Goal: Book appointment/travel/reservation

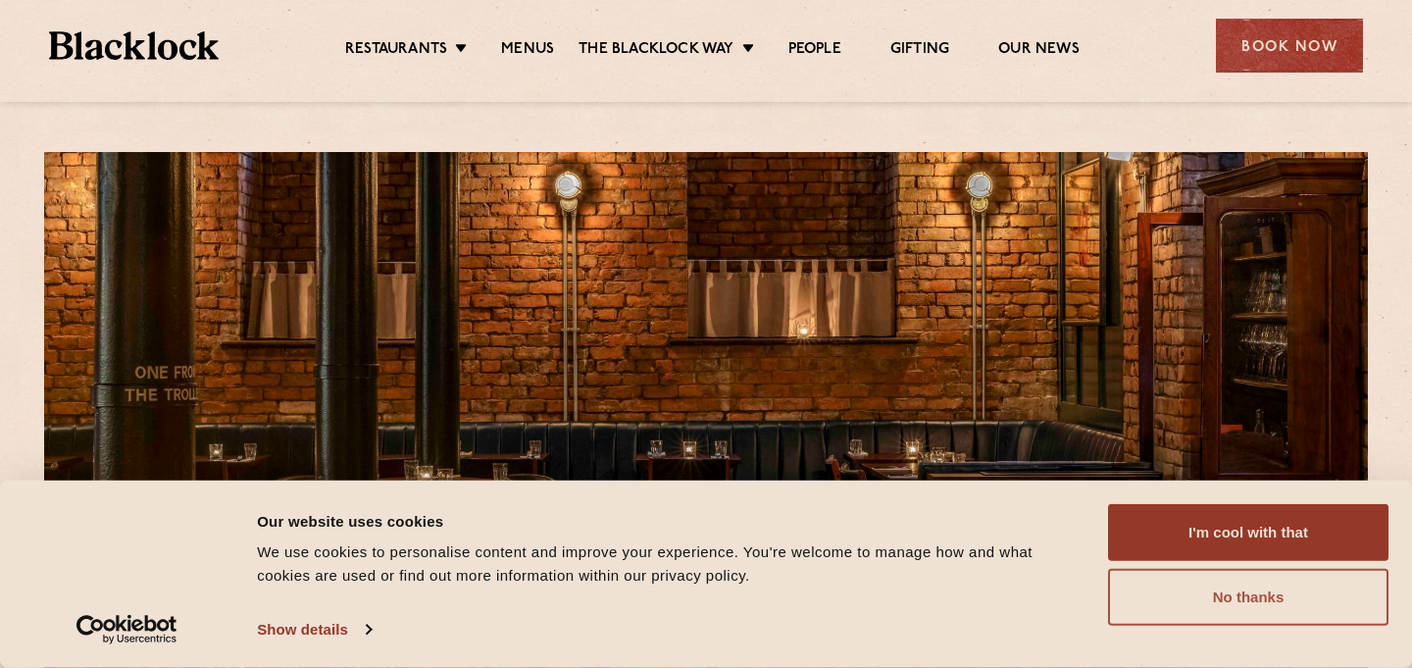
click at [1184, 601] on button "No thanks" at bounding box center [1248, 597] width 281 height 57
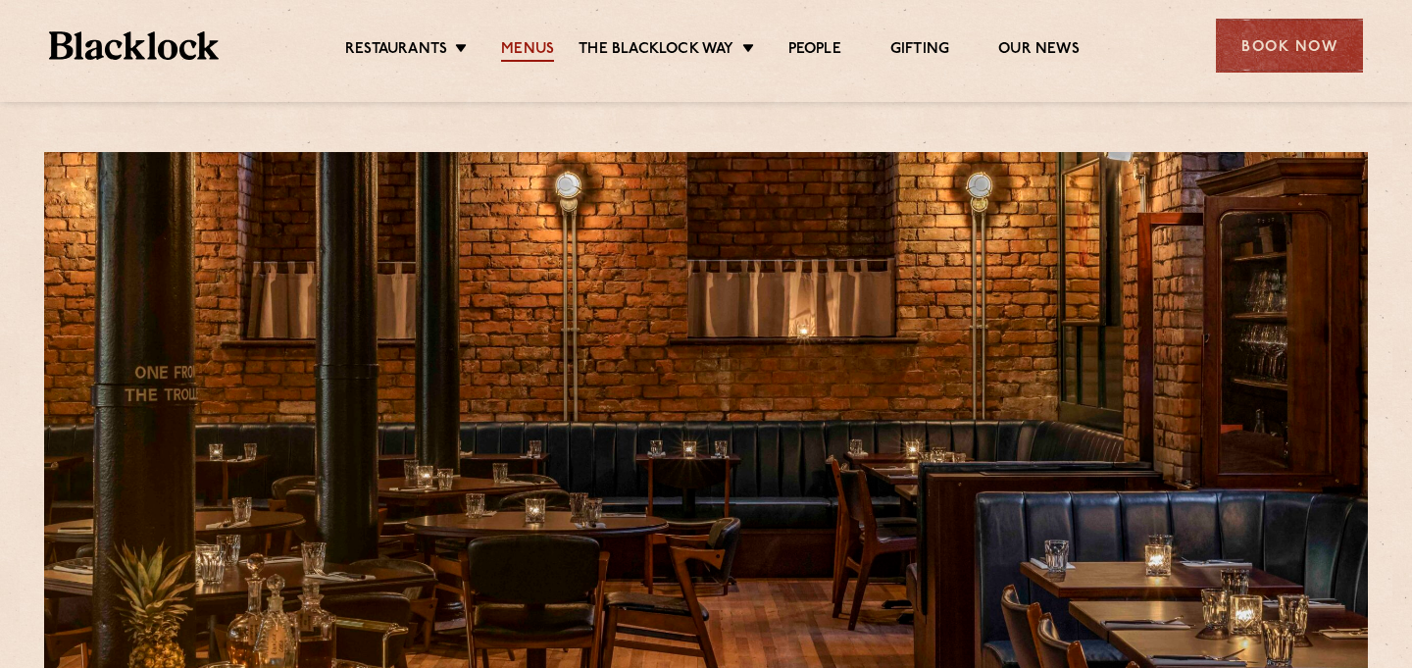
click at [531, 43] on link "Menus" at bounding box center [527, 51] width 53 height 22
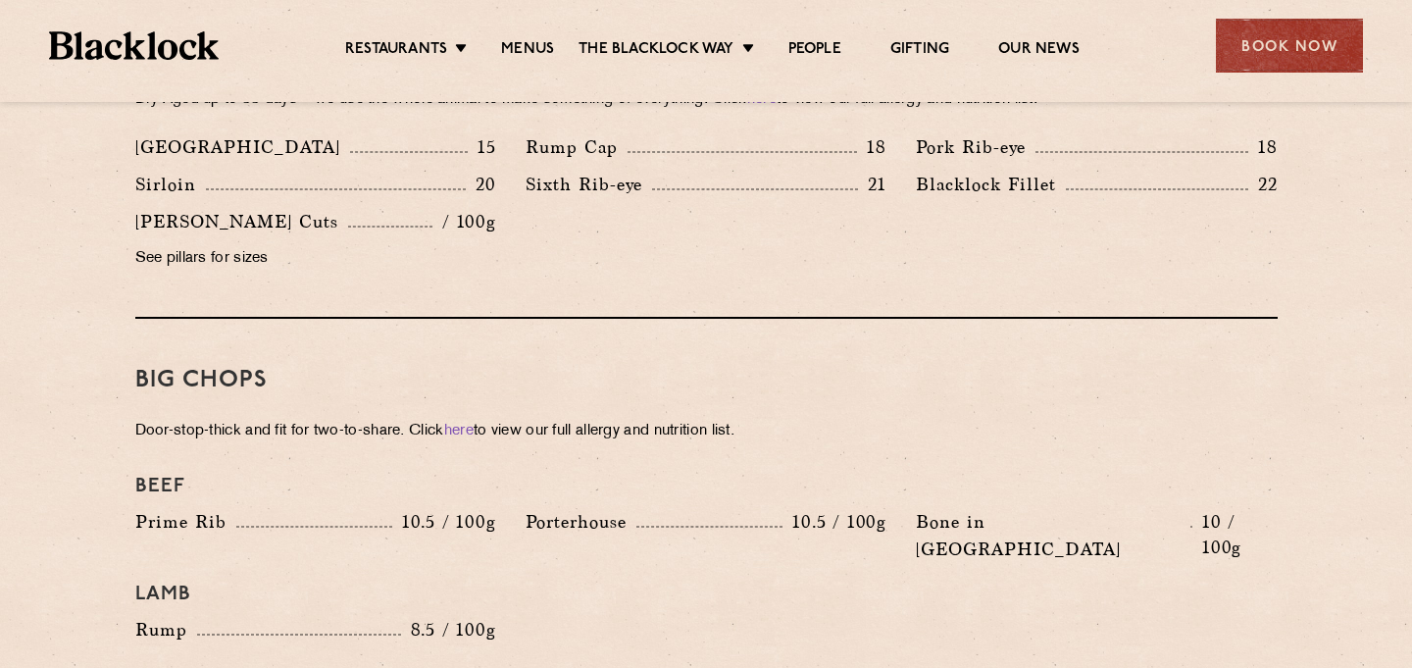
scroll to position [1943, 0]
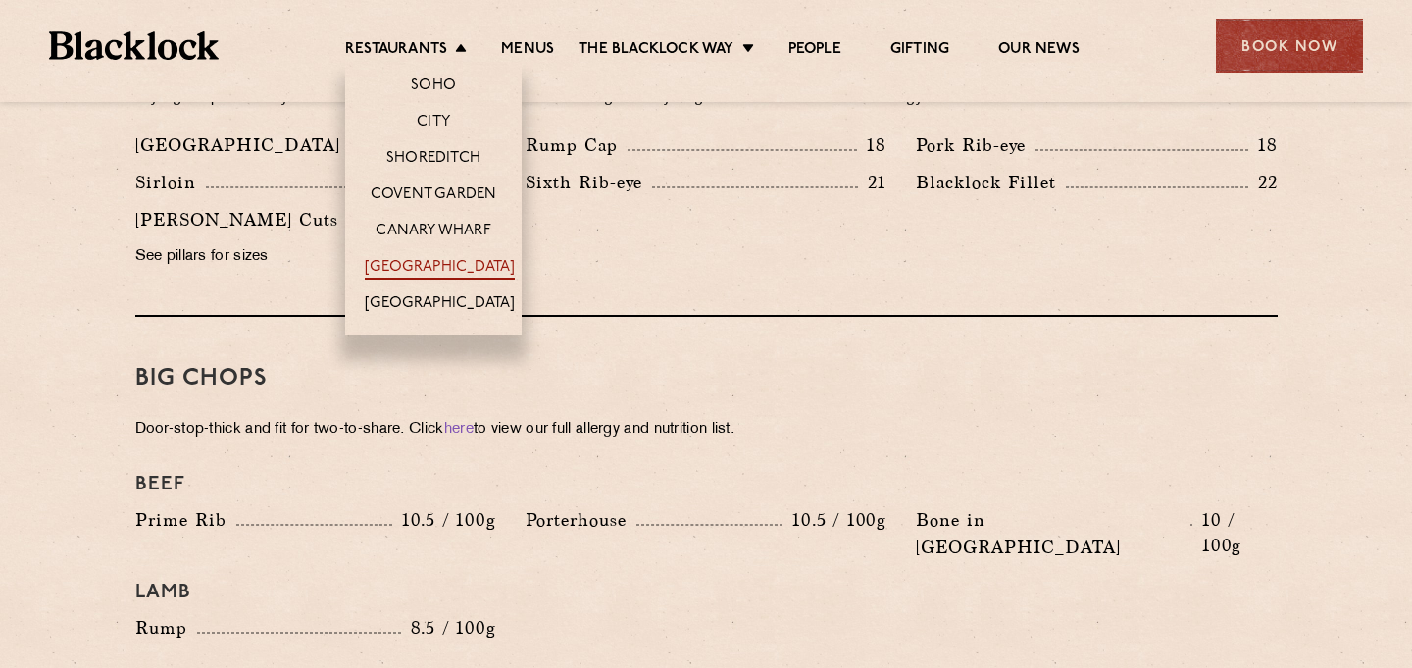
click at [424, 267] on link "[GEOGRAPHIC_DATA]" at bounding box center [440, 269] width 150 height 22
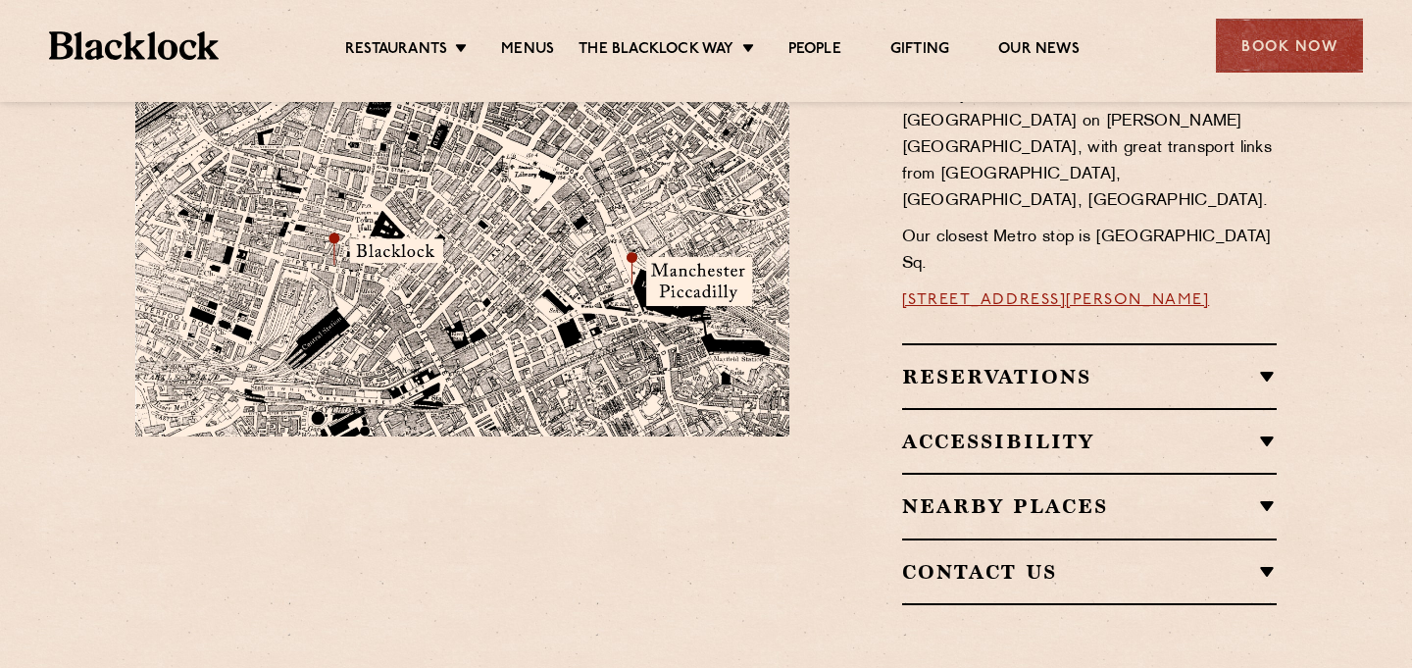
scroll to position [986, 0]
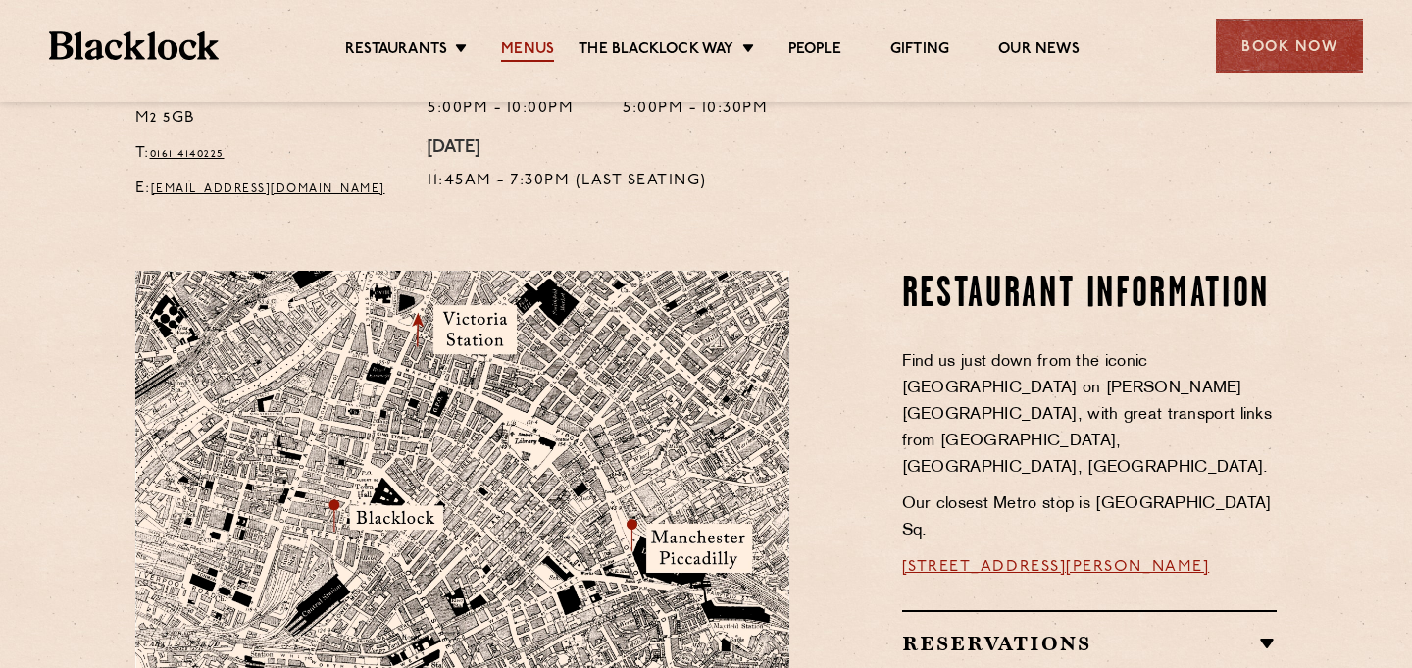
click at [531, 48] on link "Menus" at bounding box center [527, 51] width 53 height 22
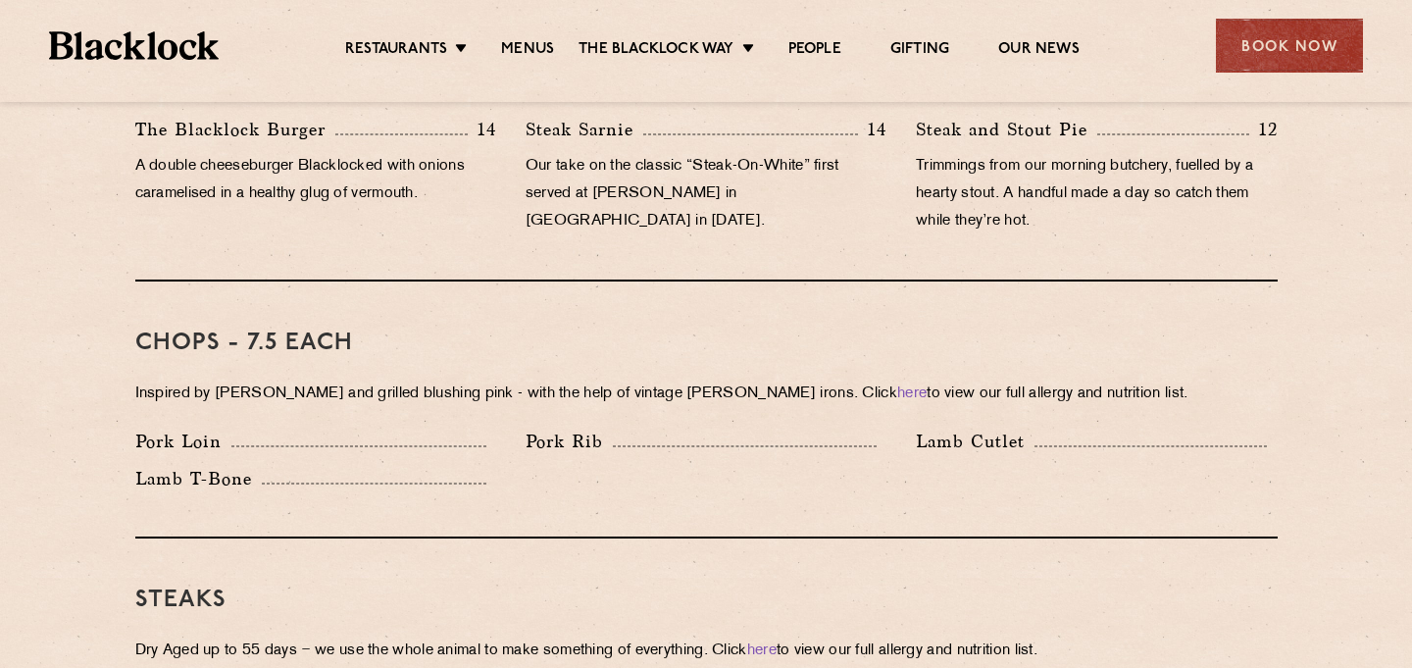
scroll to position [1416, 0]
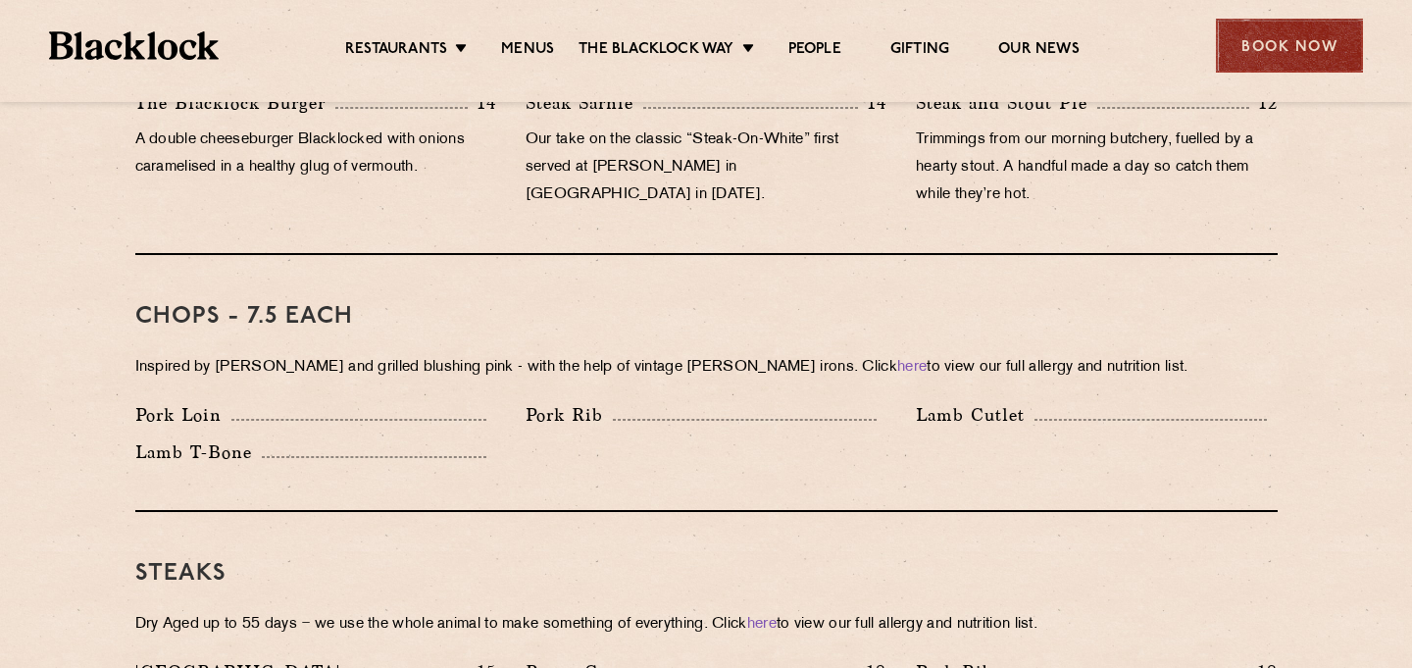
click at [1284, 53] on div "Book Now" at bounding box center [1289, 46] width 147 height 54
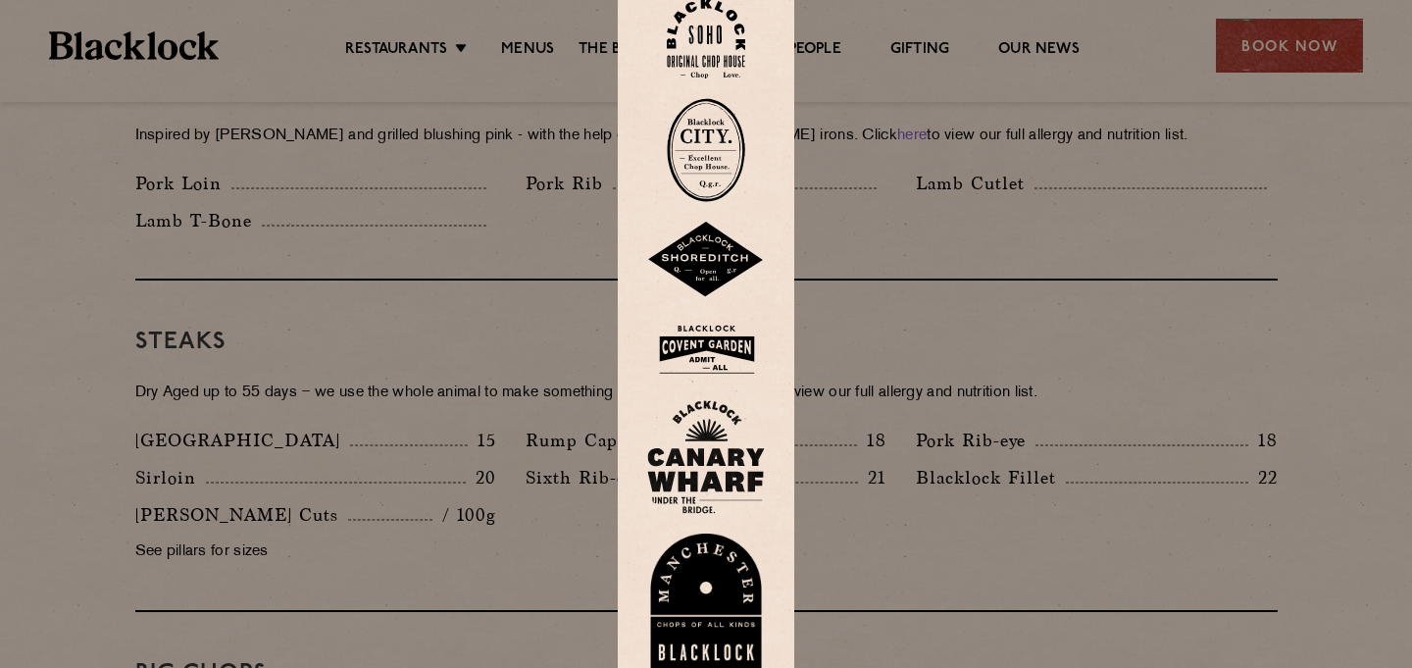
scroll to position [1685, 0]
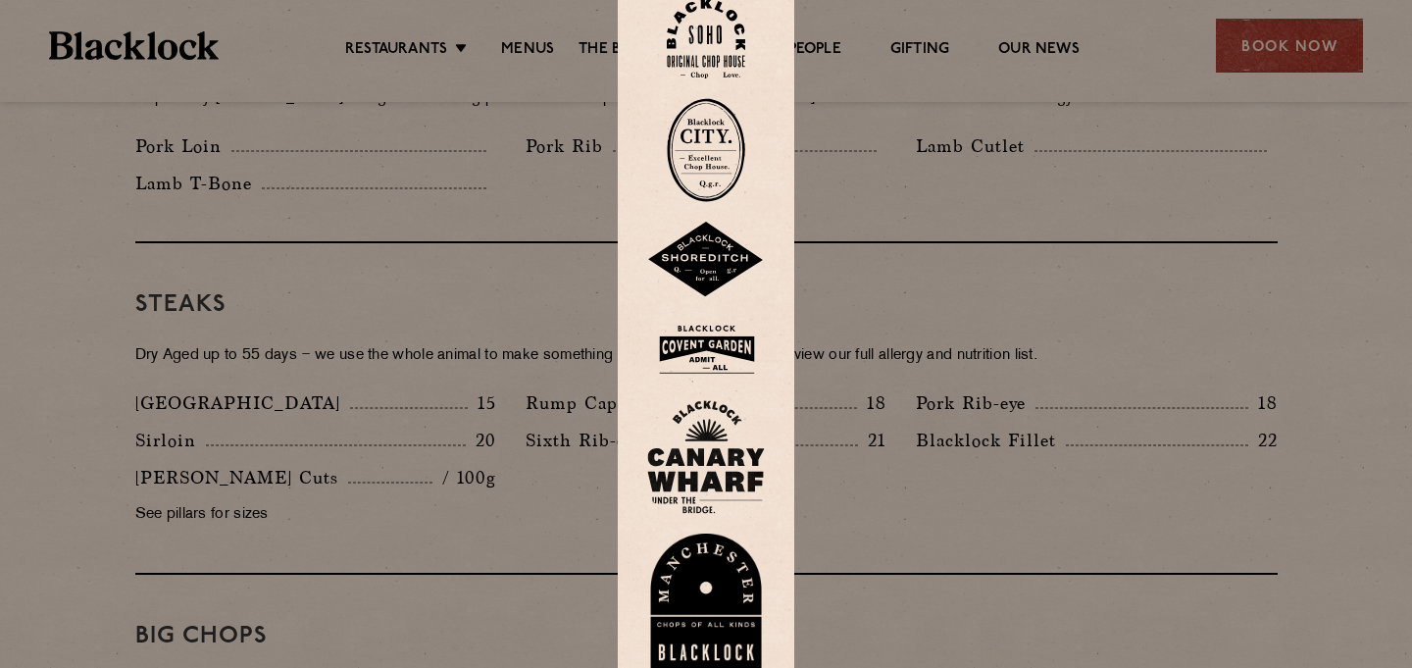
click at [691, 588] on img at bounding box center [706, 601] width 118 height 135
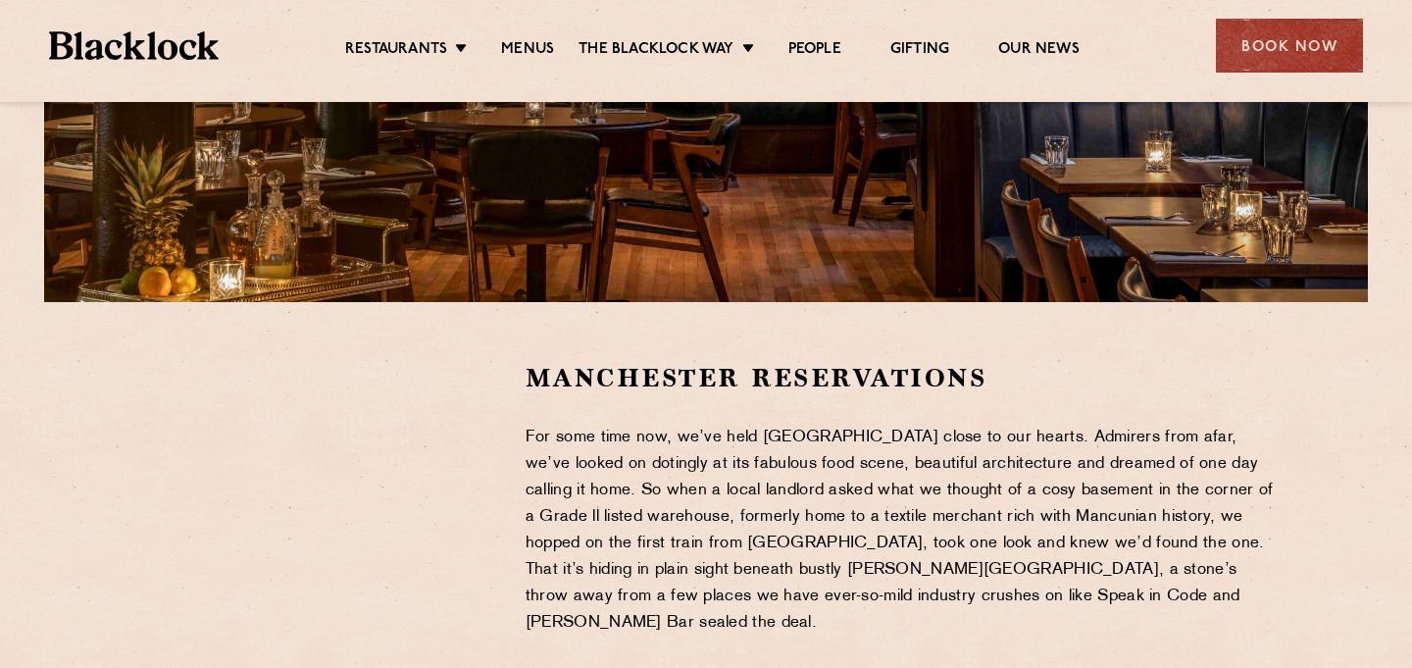
scroll to position [407, 0]
